Goal: Navigation & Orientation: Understand site structure

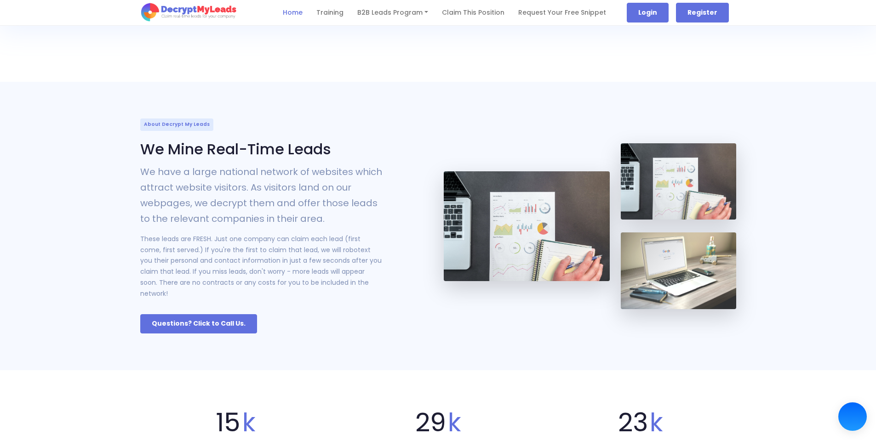
scroll to position [484, 0]
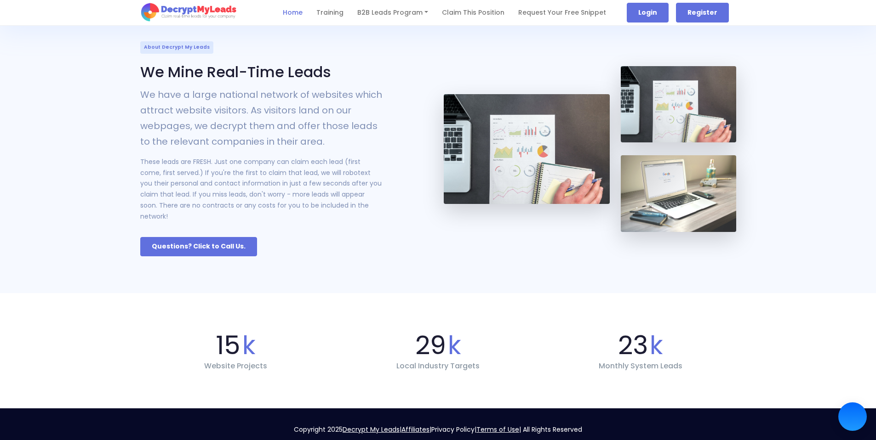
click at [461, 425] on link "Privacy Policy" at bounding box center [452, 429] width 43 height 9
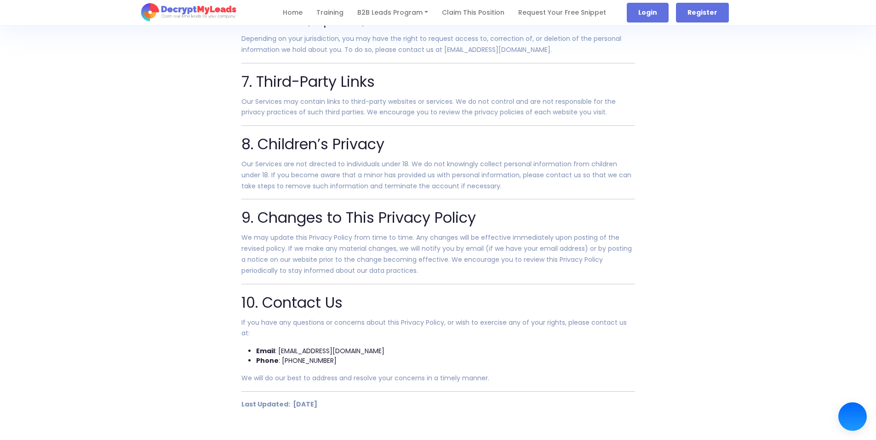
scroll to position [1412, 0]
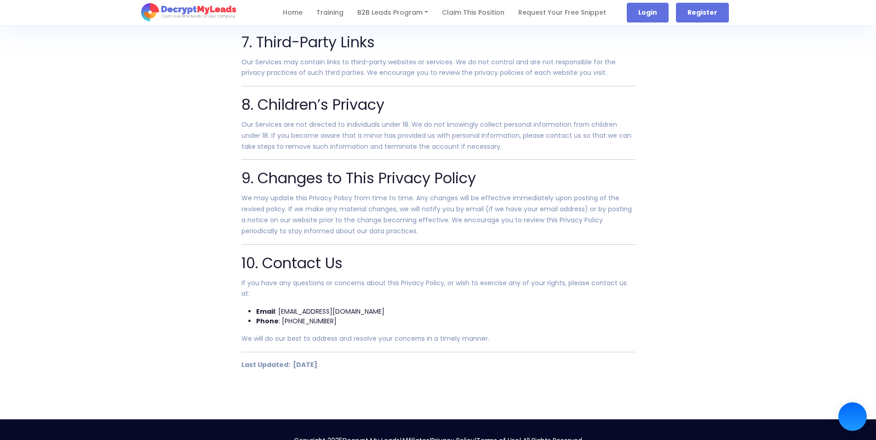
click at [496, 436] on link "Terms of Use" at bounding box center [497, 440] width 43 height 9
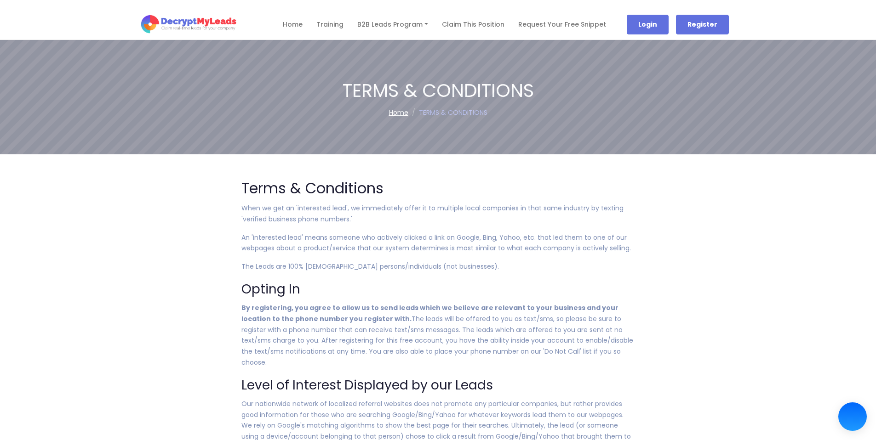
click at [148, 23] on img at bounding box center [188, 24] width 96 height 21
